Goal: Task Accomplishment & Management: Manage account settings

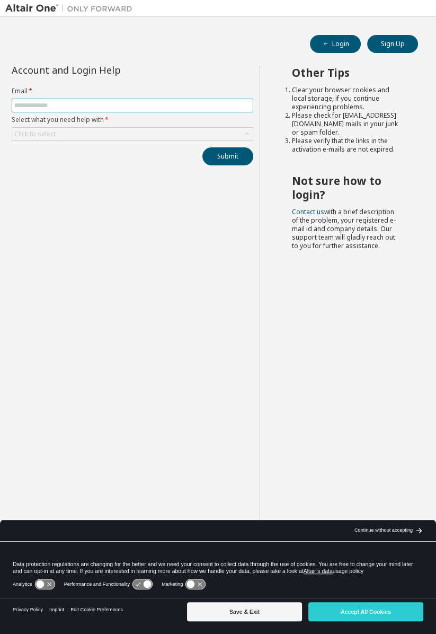
click at [149, 101] on input "text" at bounding box center [132, 105] width 236 height 8
click at [27, 104] on input "text" at bounding box center [132, 105] width 236 height 8
click at [37, 108] on input "text" at bounding box center [132, 105] width 236 height 8
click at [33, 107] on input "text" at bounding box center [132, 105] width 236 height 8
click at [384, 614] on button "Accept All Cookies" at bounding box center [365, 611] width 115 height 19
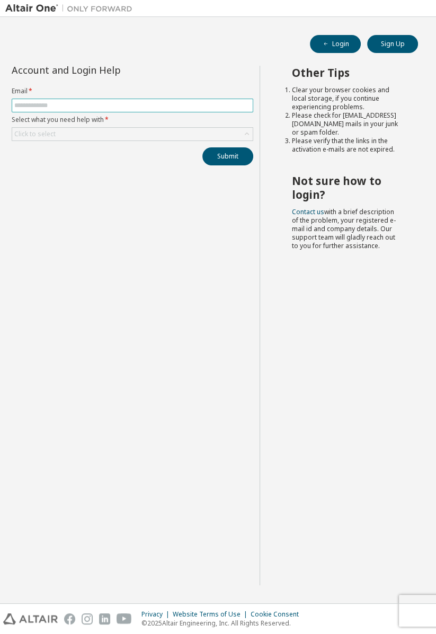
click at [29, 102] on input "text" at bounding box center [132, 105] width 236 height 8
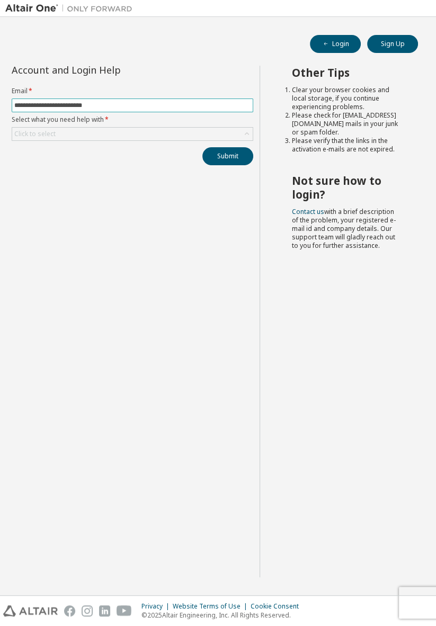
type input "**********"
click at [32, 136] on div "Click to select" at bounding box center [34, 134] width 41 height 8
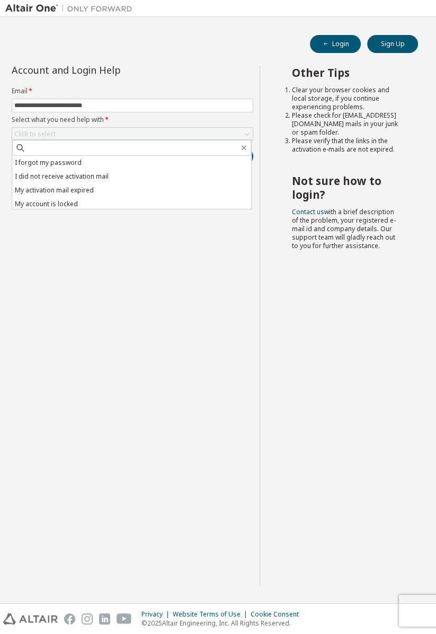
click at [26, 161] on li "I forgot my password" at bounding box center [131, 163] width 239 height 14
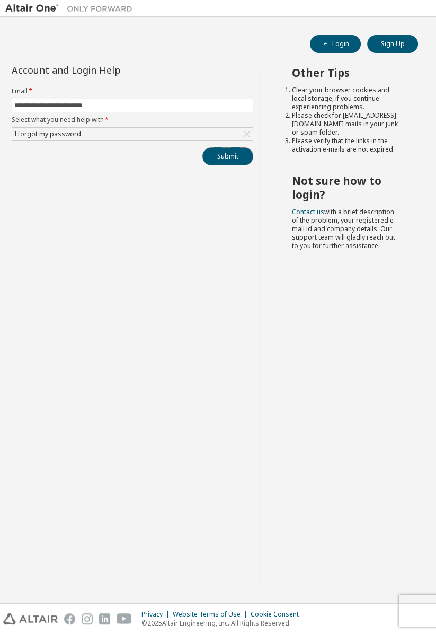
click at [242, 163] on button "Submit" at bounding box center [227, 156] width 51 height 18
